Goal: Navigation & Orientation: Go to known website

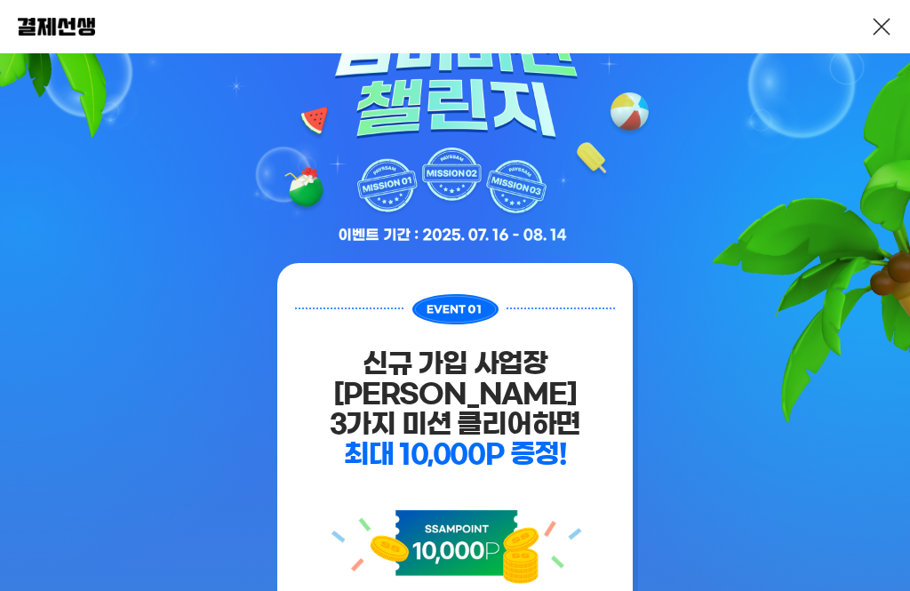
click at [887, 9] on div at bounding box center [455, 26] width 910 height 53
click at [879, 26] on link at bounding box center [881, 26] width 21 height 21
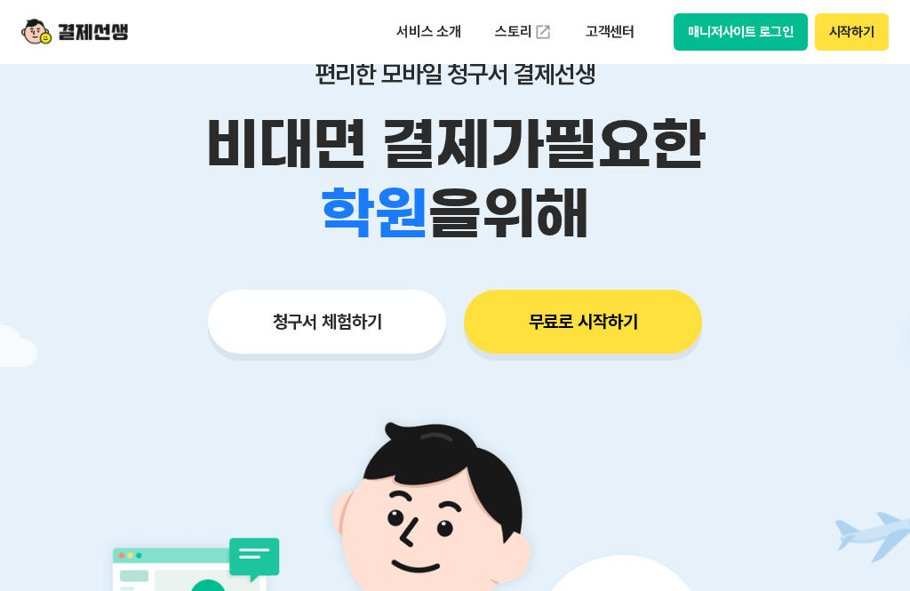
click at [879, 131] on div "편리한 모바일 청구서 결제선생 비대면 결제가 필요한 학원 공부방 호텔 쇼핑몰 병원 배달 보험사 항공사 골프장 을 위해 청구서 체험하기 무료로 …" at bounding box center [455, 171] width 910 height 439
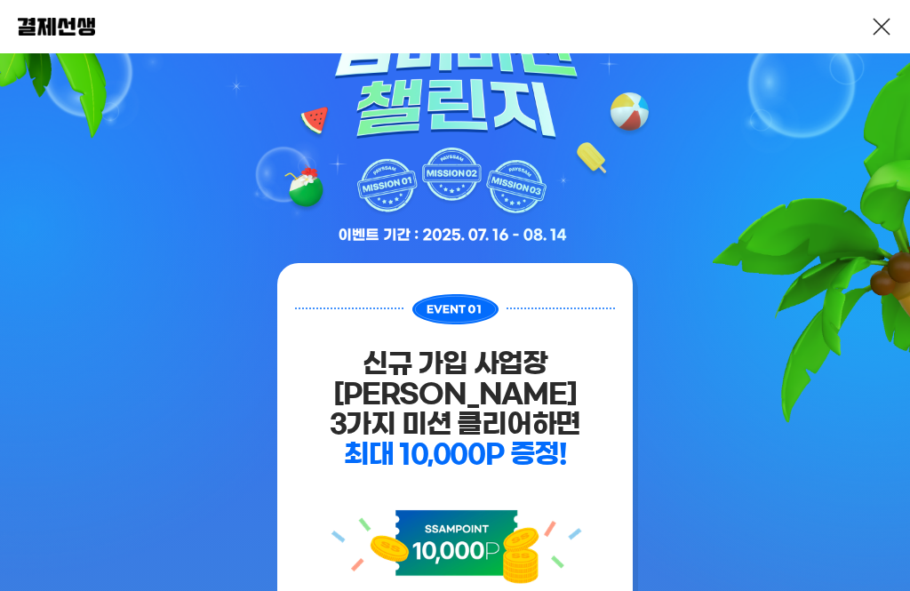
click at [879, 21] on link at bounding box center [881, 26] width 21 height 21
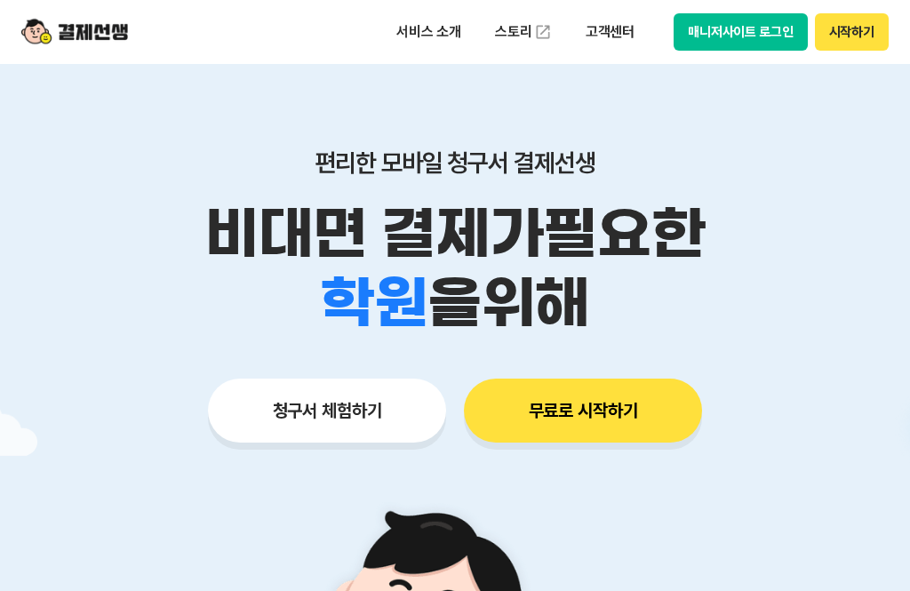
click at [882, 51] on button "시작하기" at bounding box center [852, 31] width 74 height 37
